Goal: Use online tool/utility: Utilize a website feature to perform a specific function

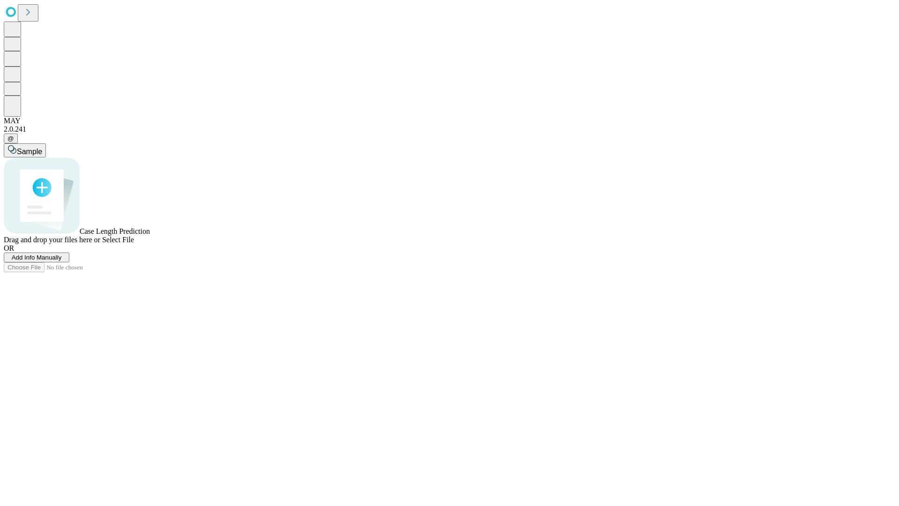
click at [62, 261] on span "Add Info Manually" at bounding box center [37, 257] width 50 height 7
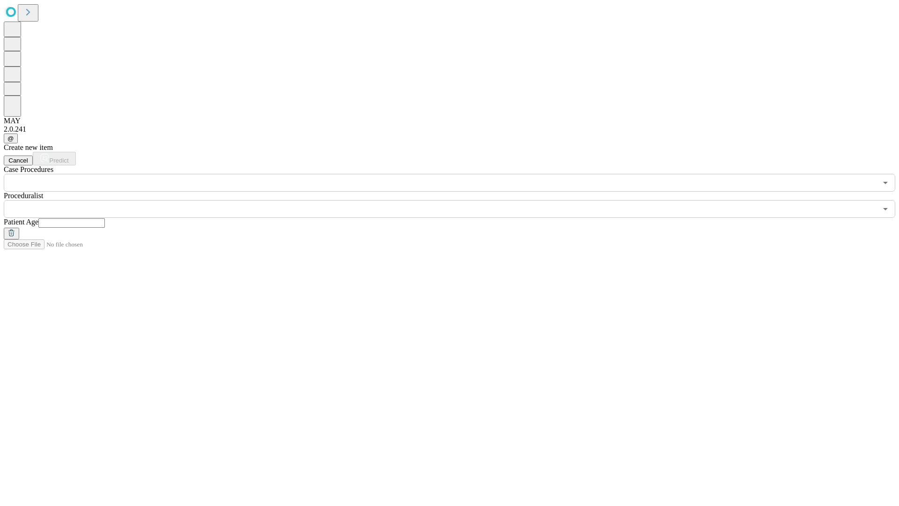
click at [105, 218] on input "text" at bounding box center [71, 222] width 67 height 9
type input "**"
click at [456, 200] on input "text" at bounding box center [441, 209] width 874 height 18
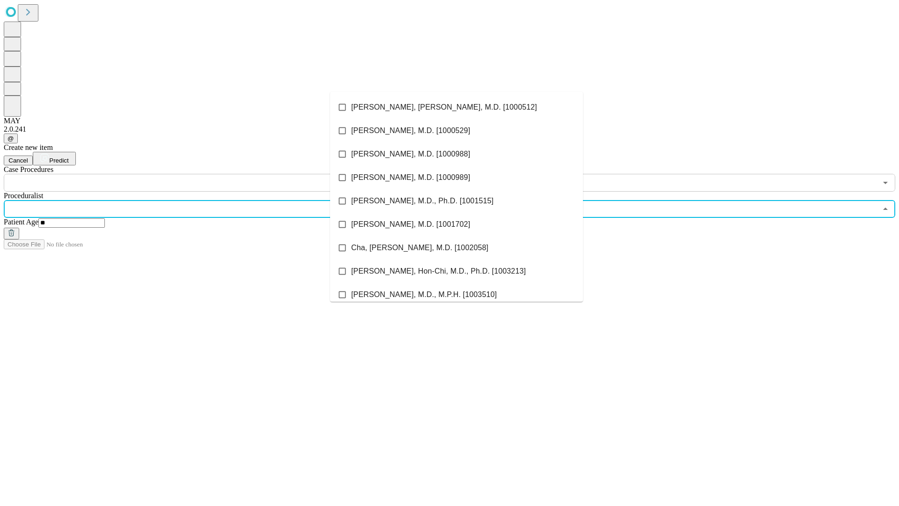
click at [457, 107] on li "[PERSON_NAME], [PERSON_NAME], M.D. [1000512]" at bounding box center [456, 107] width 253 height 23
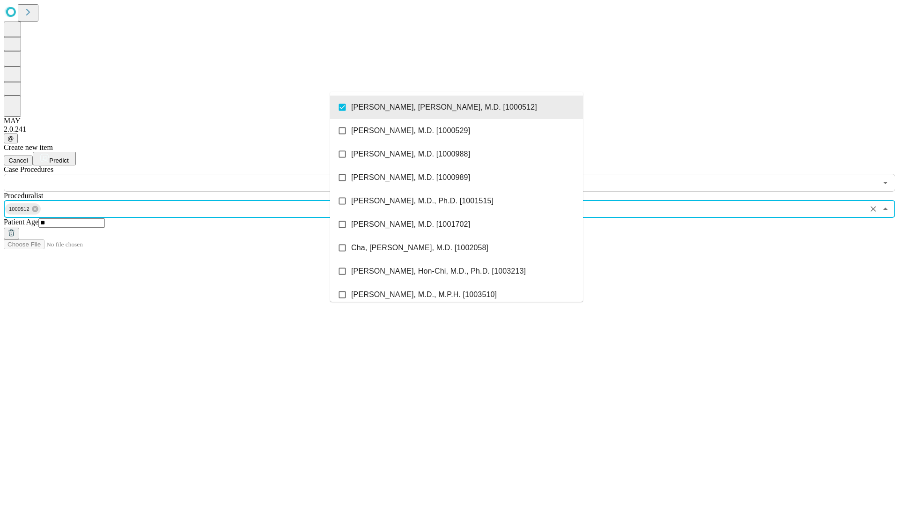
click at [197, 174] on input "text" at bounding box center [441, 183] width 874 height 18
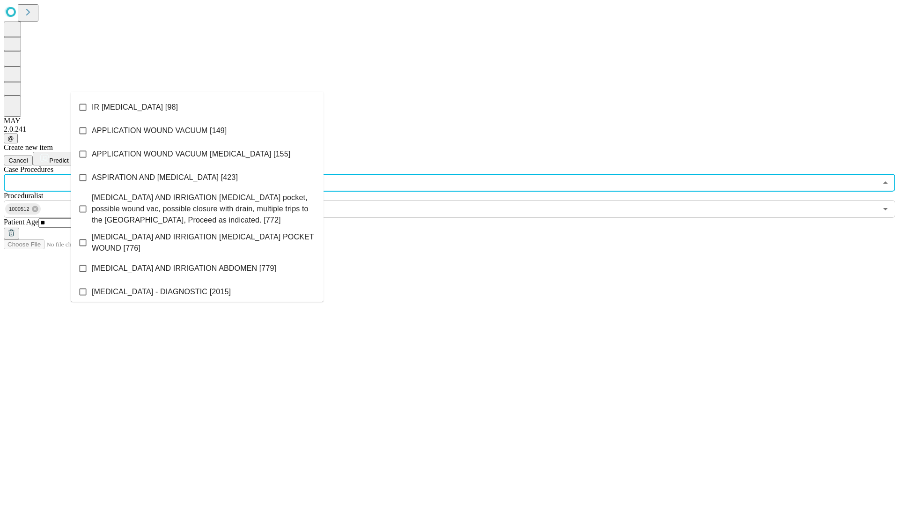
click at [197, 107] on li "IR [MEDICAL_DATA] [98]" at bounding box center [197, 107] width 253 height 23
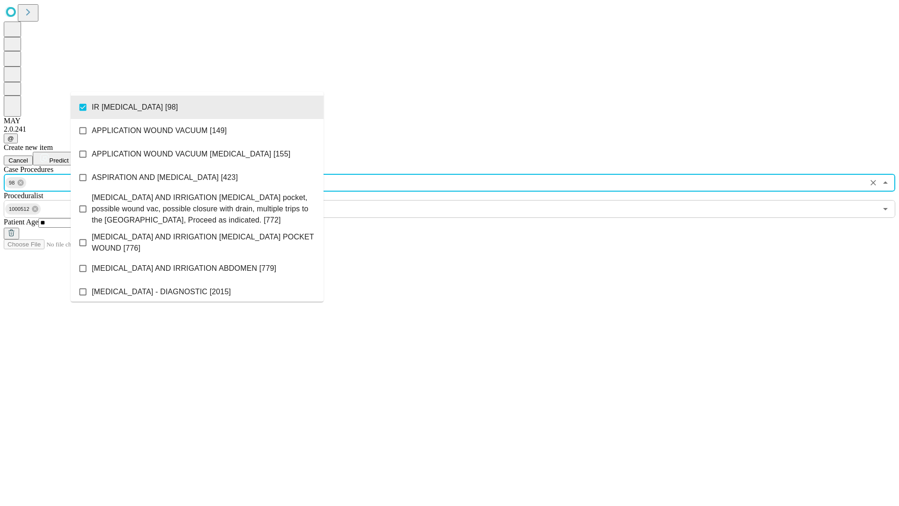
click at [68, 157] on span "Predict" at bounding box center [58, 160] width 19 height 7
